Goal: Check status: Check status

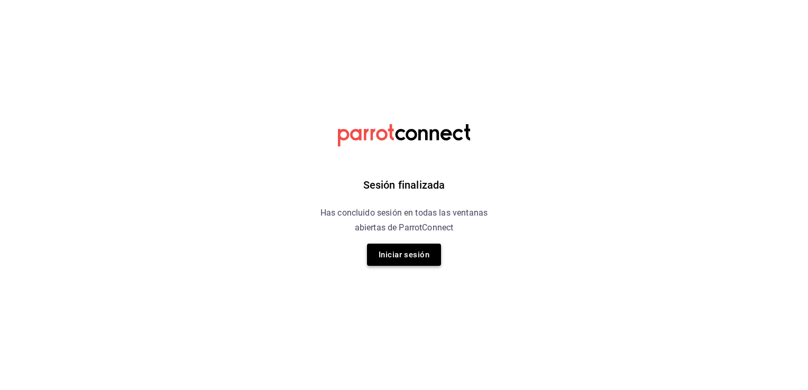
click at [407, 249] on button "Iniciar sesión" at bounding box center [404, 255] width 74 height 22
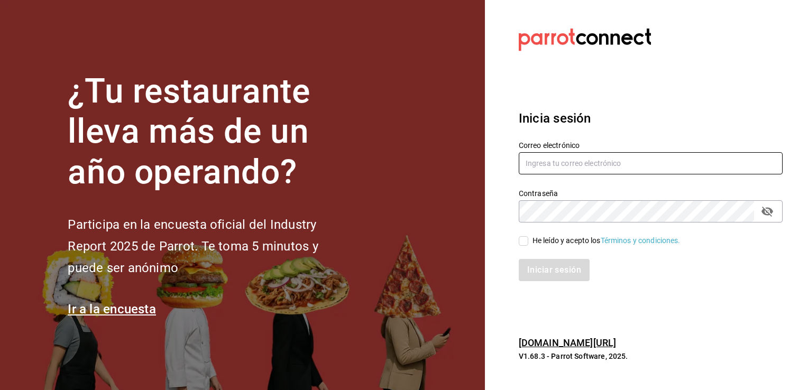
type input "[EMAIL_ADDRESS][DOMAIN_NAME]"
click at [523, 240] on input "He leído y acepto los Términos y condiciones." at bounding box center [524, 242] width 10 height 10
checkbox input "true"
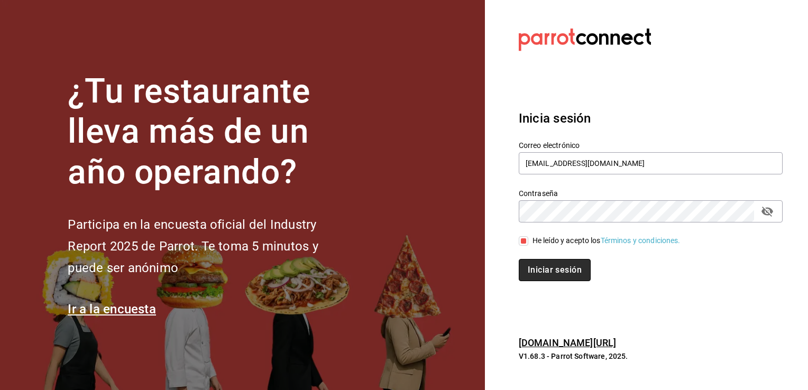
click at [553, 268] on button "Iniciar sesión" at bounding box center [555, 270] width 72 height 22
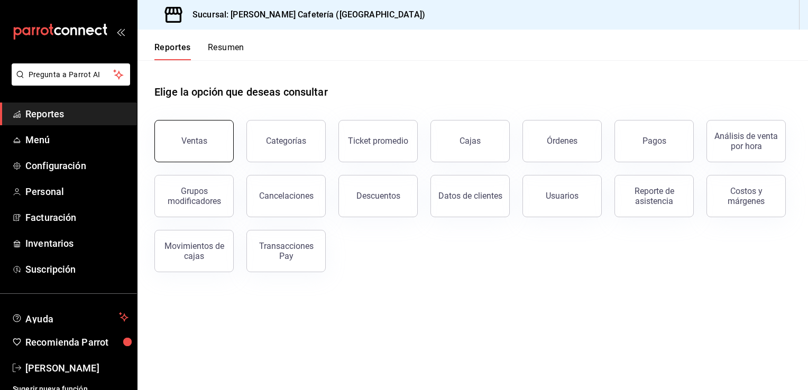
click at [194, 137] on div "Ventas" at bounding box center [194, 141] width 26 height 10
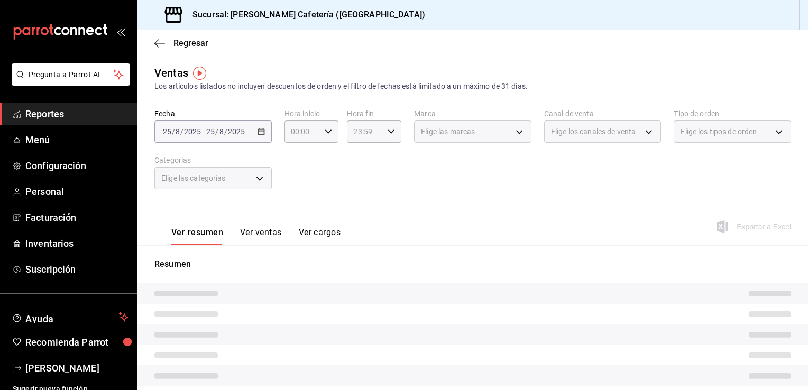
click at [255, 134] on div "2025-08-25 25 / 8 / 2025 - 2025-08-25 25 / 8 / 2025" at bounding box center [213, 132] width 117 height 22
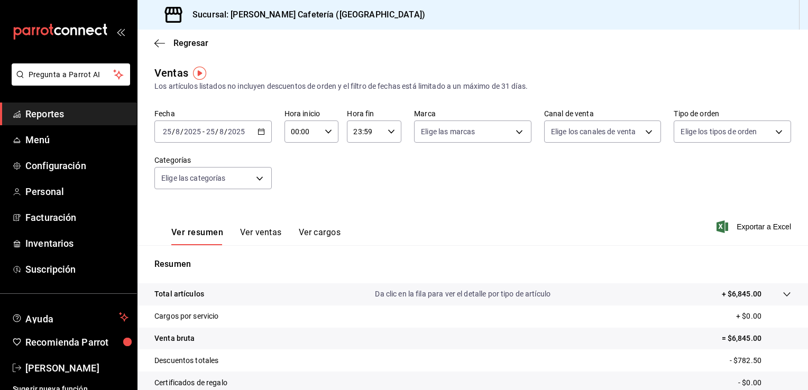
click at [261, 129] on icon "button" at bounding box center [261, 131] width 7 height 7
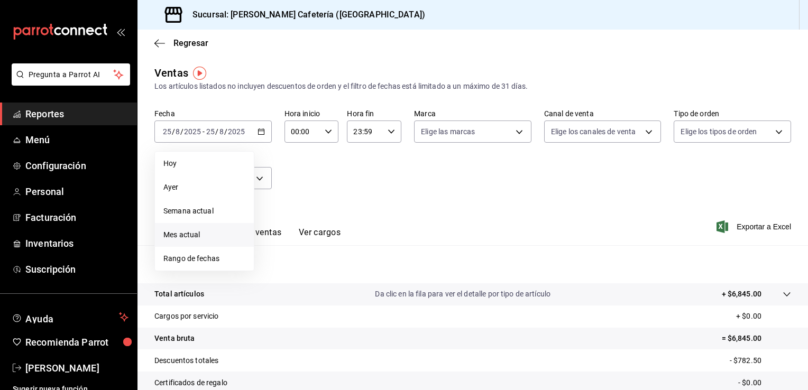
click at [211, 228] on li "Mes actual" at bounding box center [204, 235] width 99 height 24
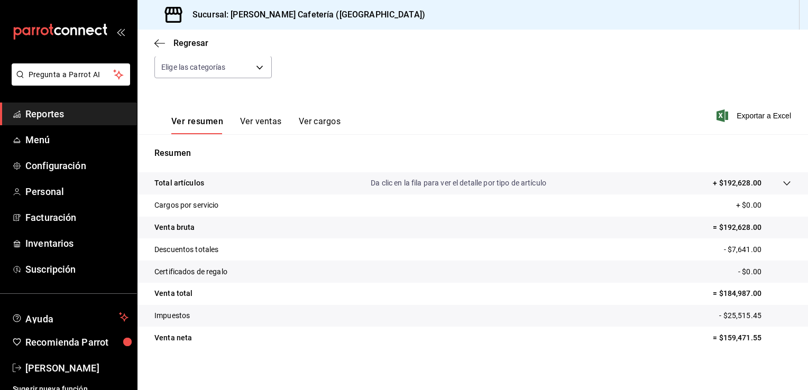
scroll to position [110, 0]
